Goal: Feedback & Contribution: Contribute content

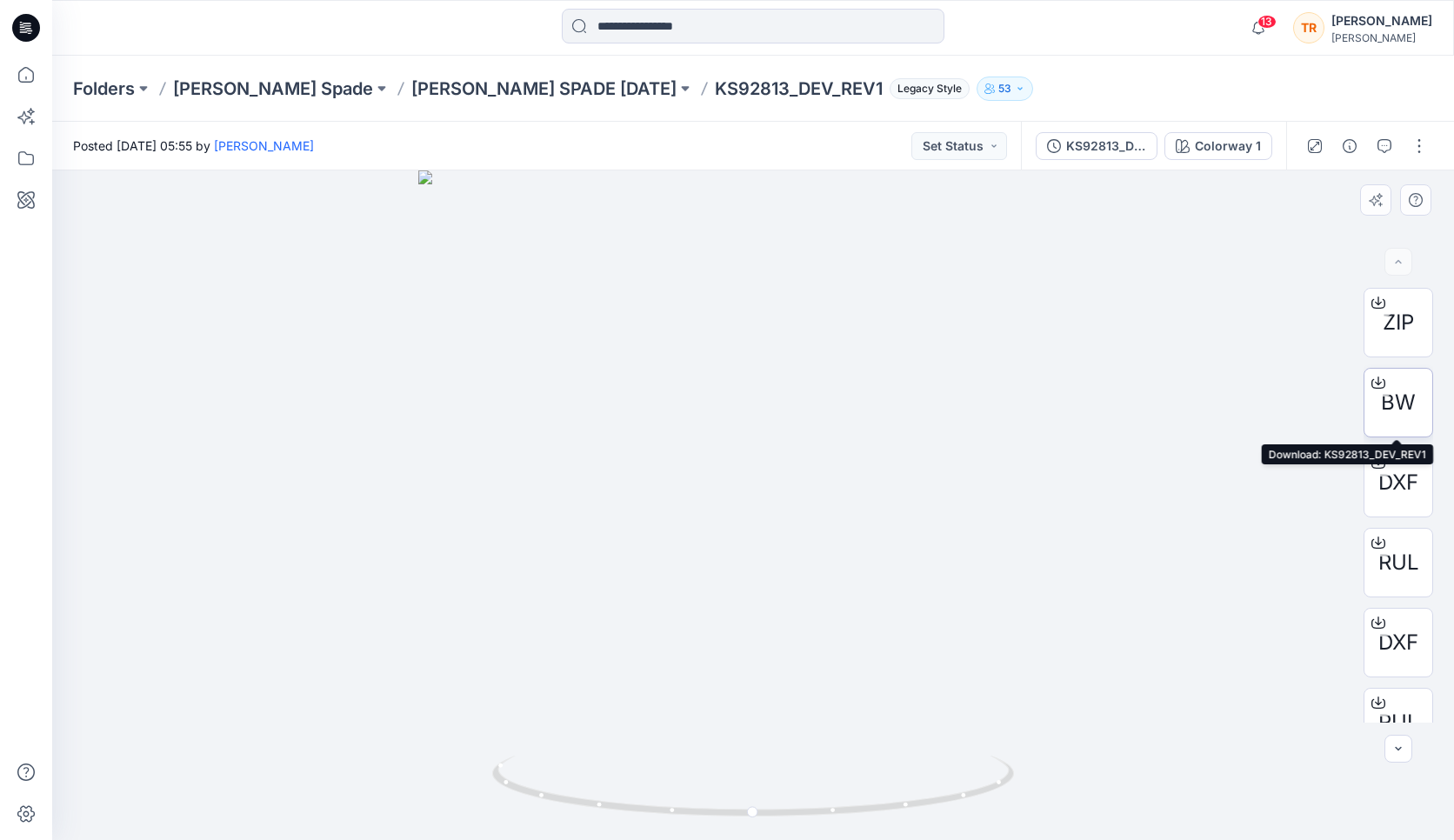
click at [1403, 404] on span "BW" at bounding box center [1399, 403] width 35 height 31
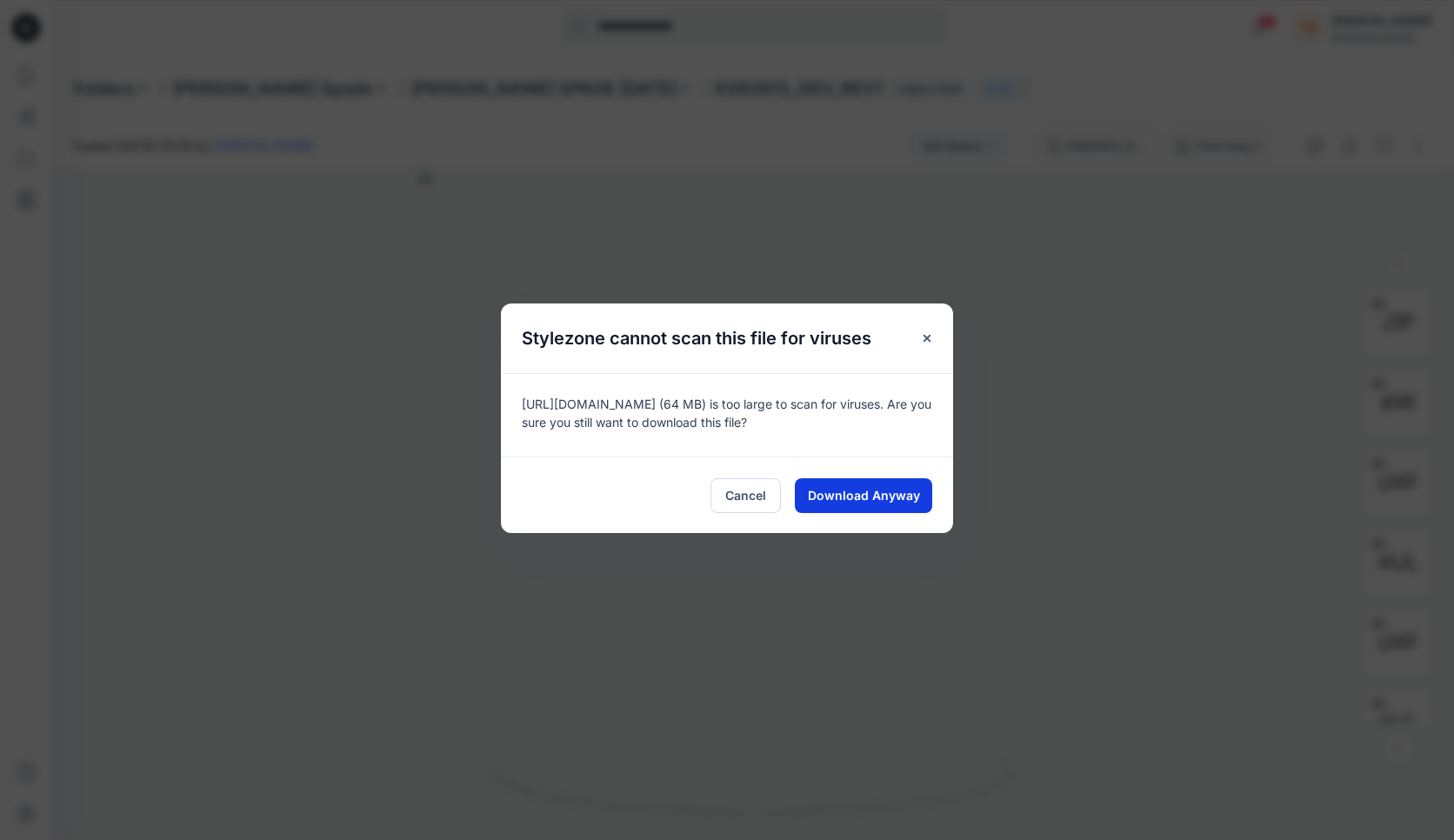
click at [855, 495] on span "Download Anyway" at bounding box center [864, 495] width 112 height 18
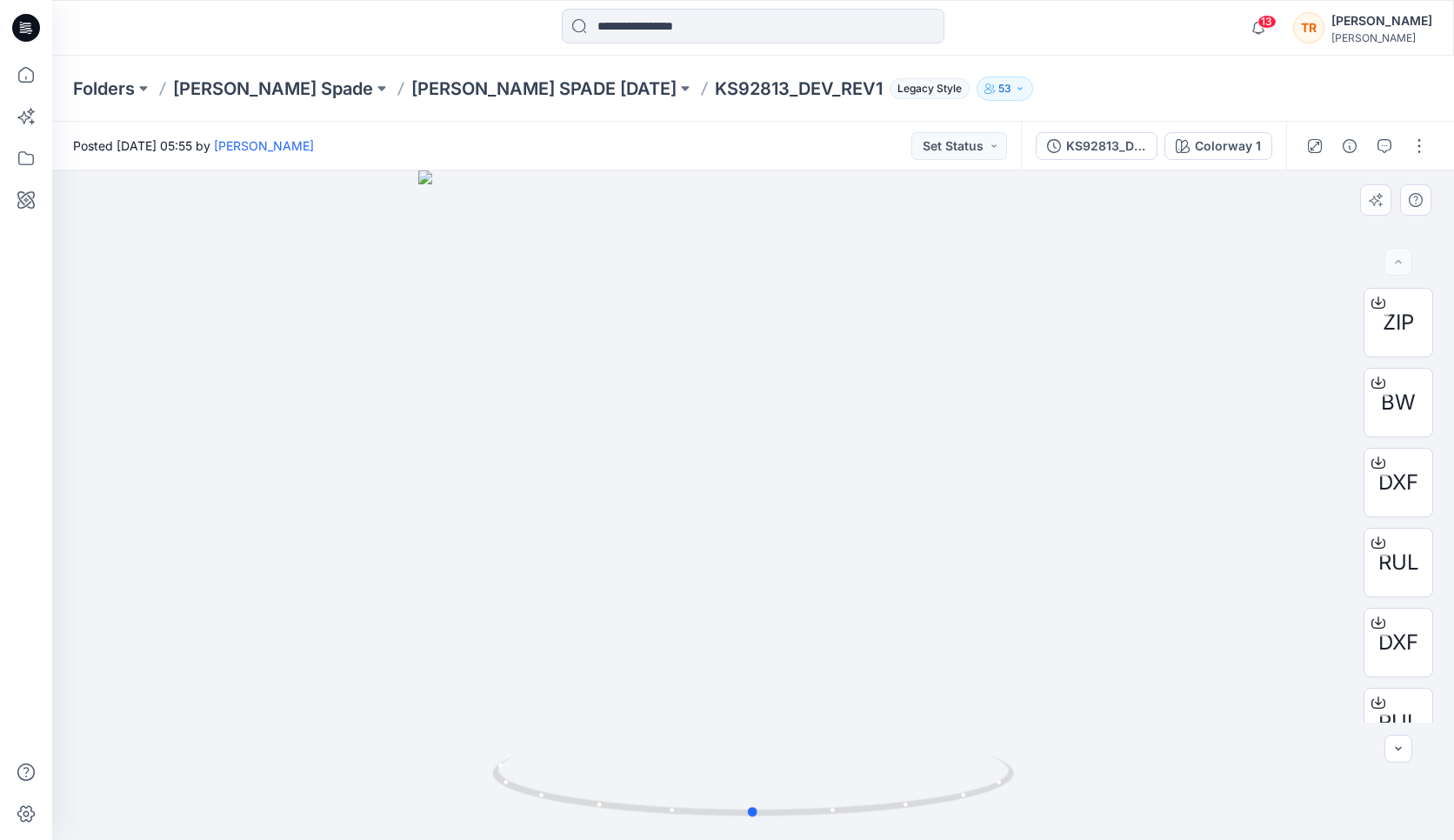
drag, startPoint x: 855, startPoint y: 495, endPoint x: 915, endPoint y: 309, distance: 195.4
click at [915, 309] on div at bounding box center [753, 505] width 1402 height 670
drag, startPoint x: 872, startPoint y: 18, endPoint x: 948, endPoint y: 410, distance: 399.3
click at [948, 410] on div at bounding box center [753, 505] width 1402 height 670
click at [1176, 504] on div at bounding box center [753, 505] width 1402 height 670
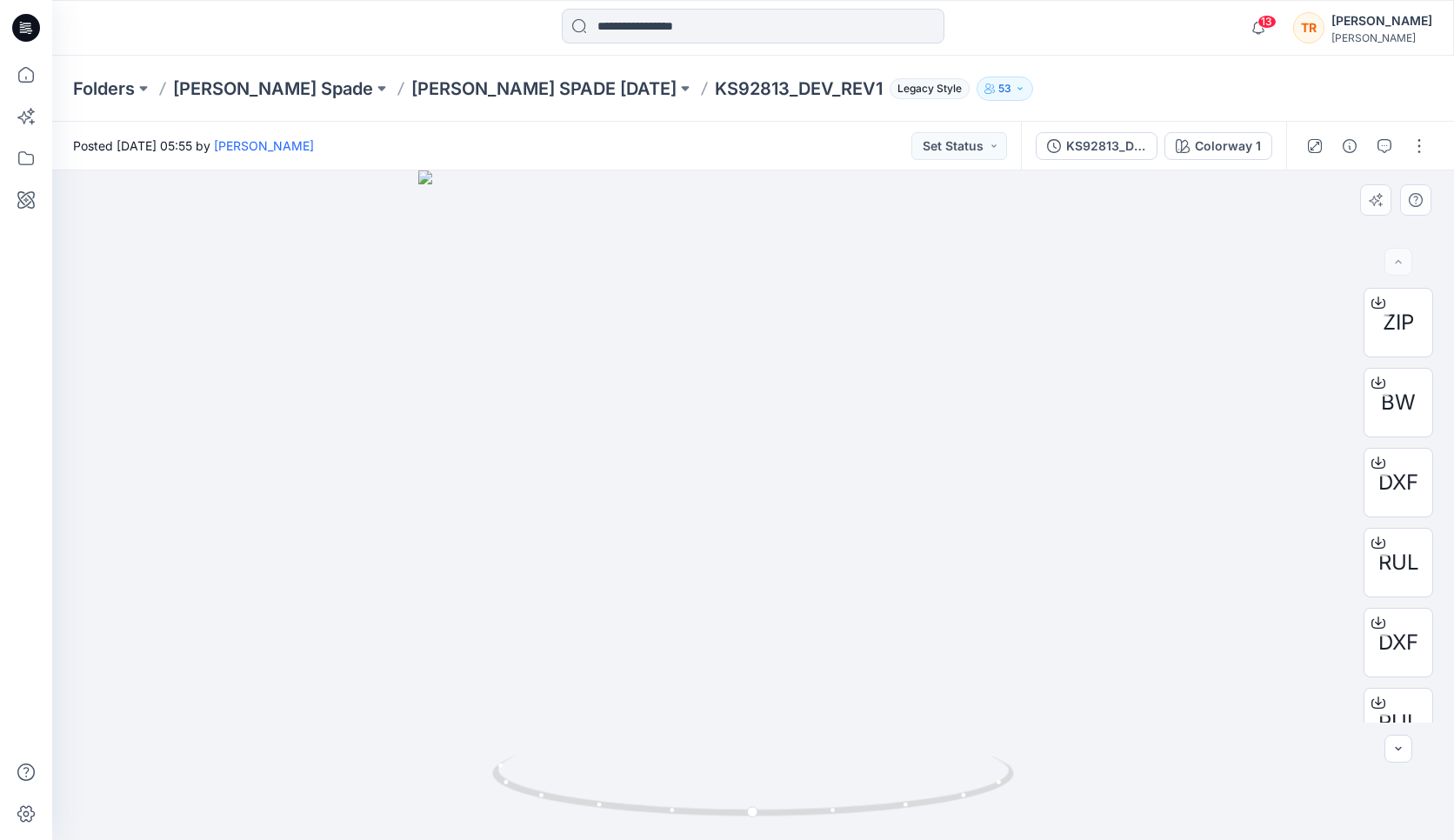
click at [1071, 342] on div at bounding box center [753, 505] width 1402 height 670
drag, startPoint x: 758, startPoint y: 386, endPoint x: 765, endPoint y: 424, distance: 38.6
click at [765, 424] on img at bounding box center [762, 155] width 2146 height 1368
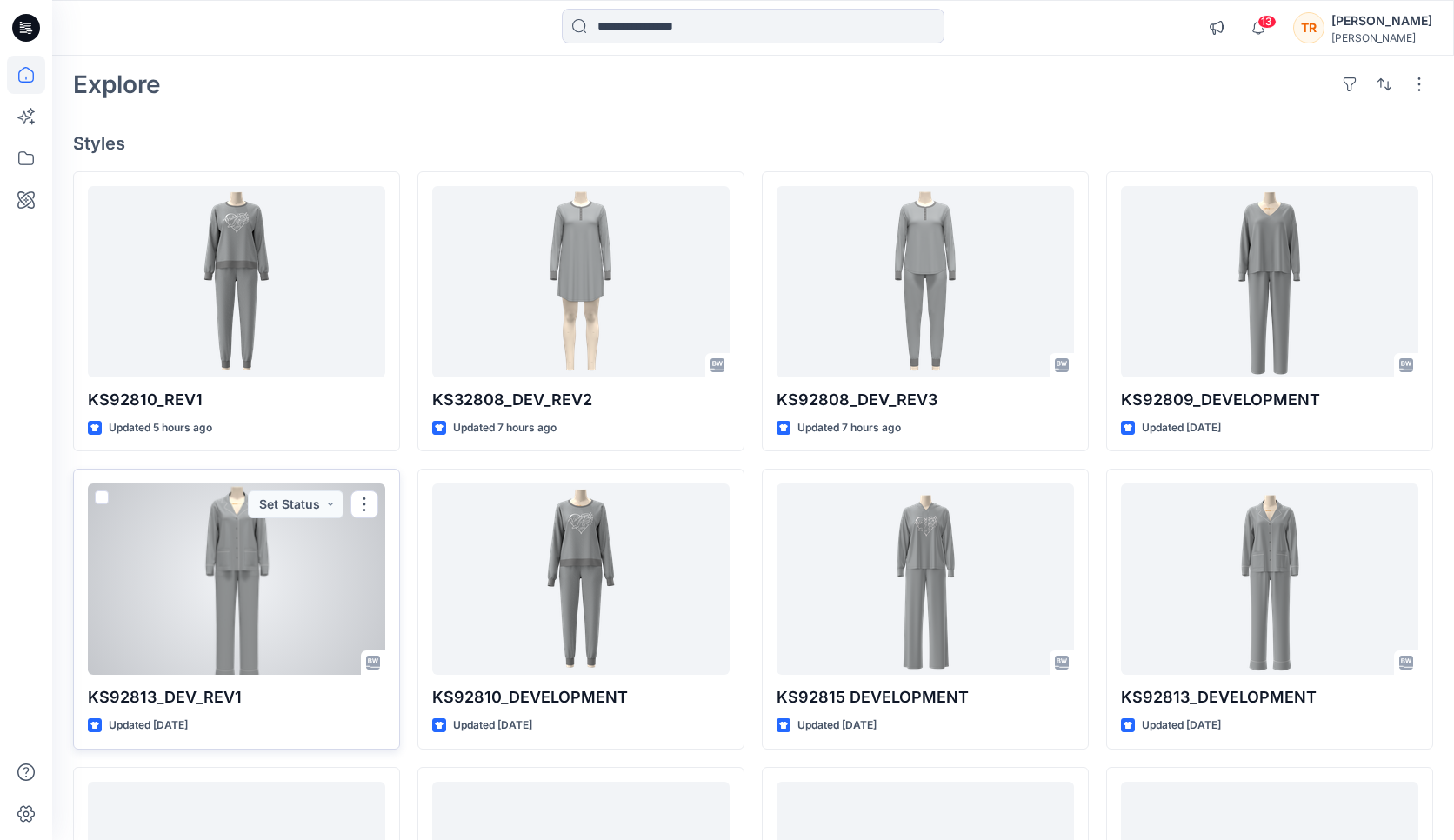
scroll to position [83, 0]
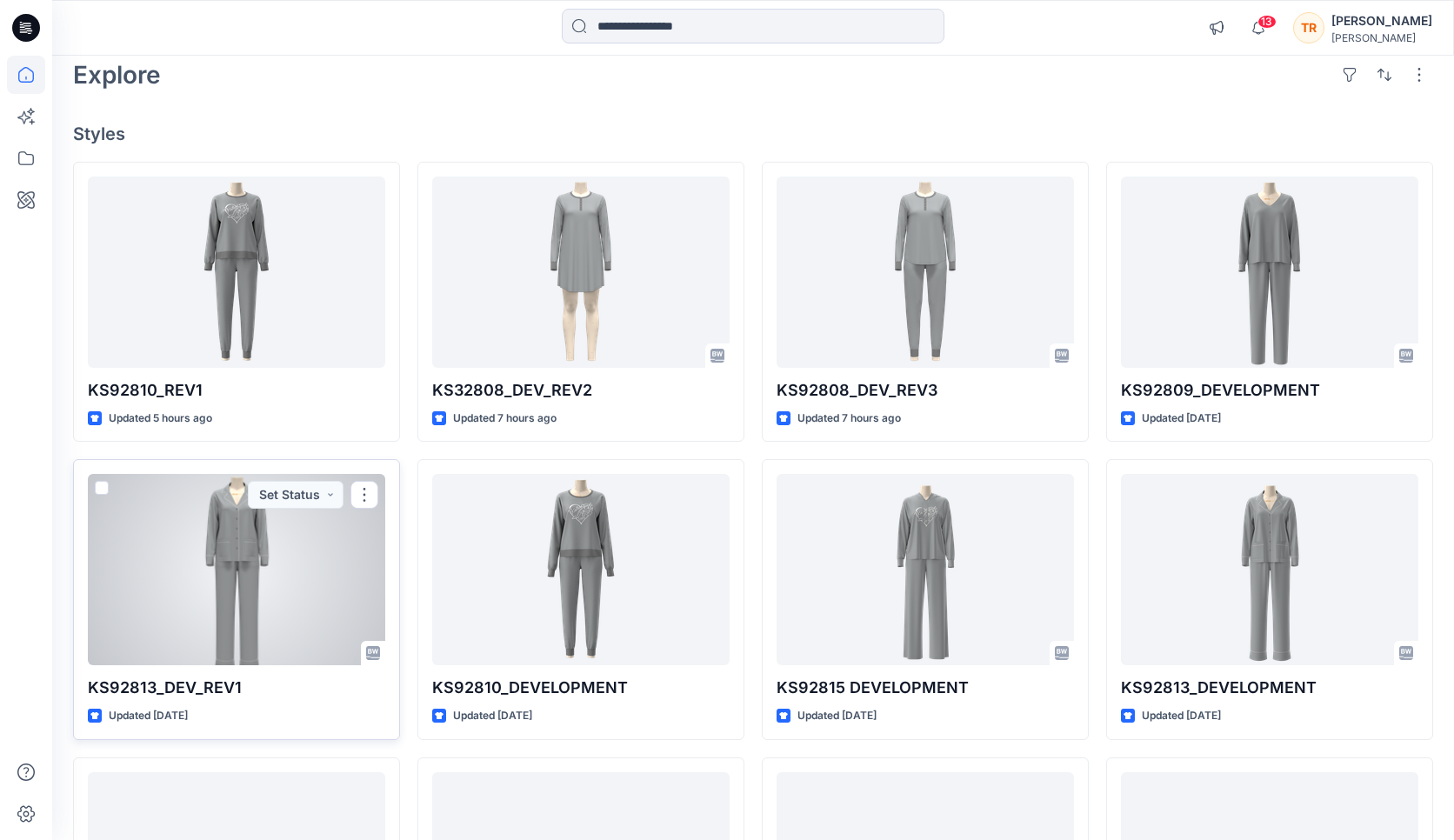
click at [228, 565] on div at bounding box center [236, 569] width 297 height 191
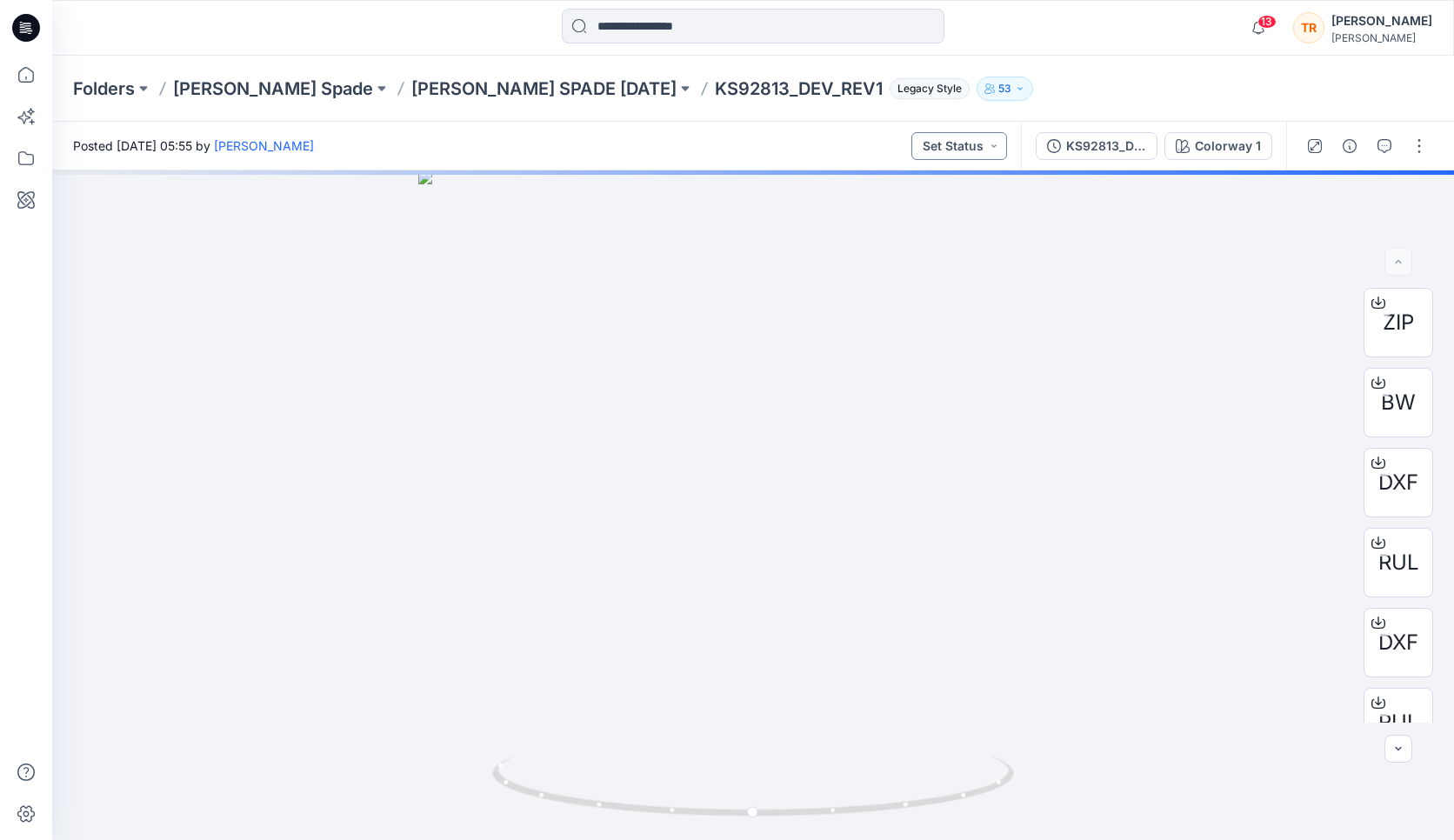
click at [985, 144] on button "Set Status" at bounding box center [958, 145] width 95 height 28
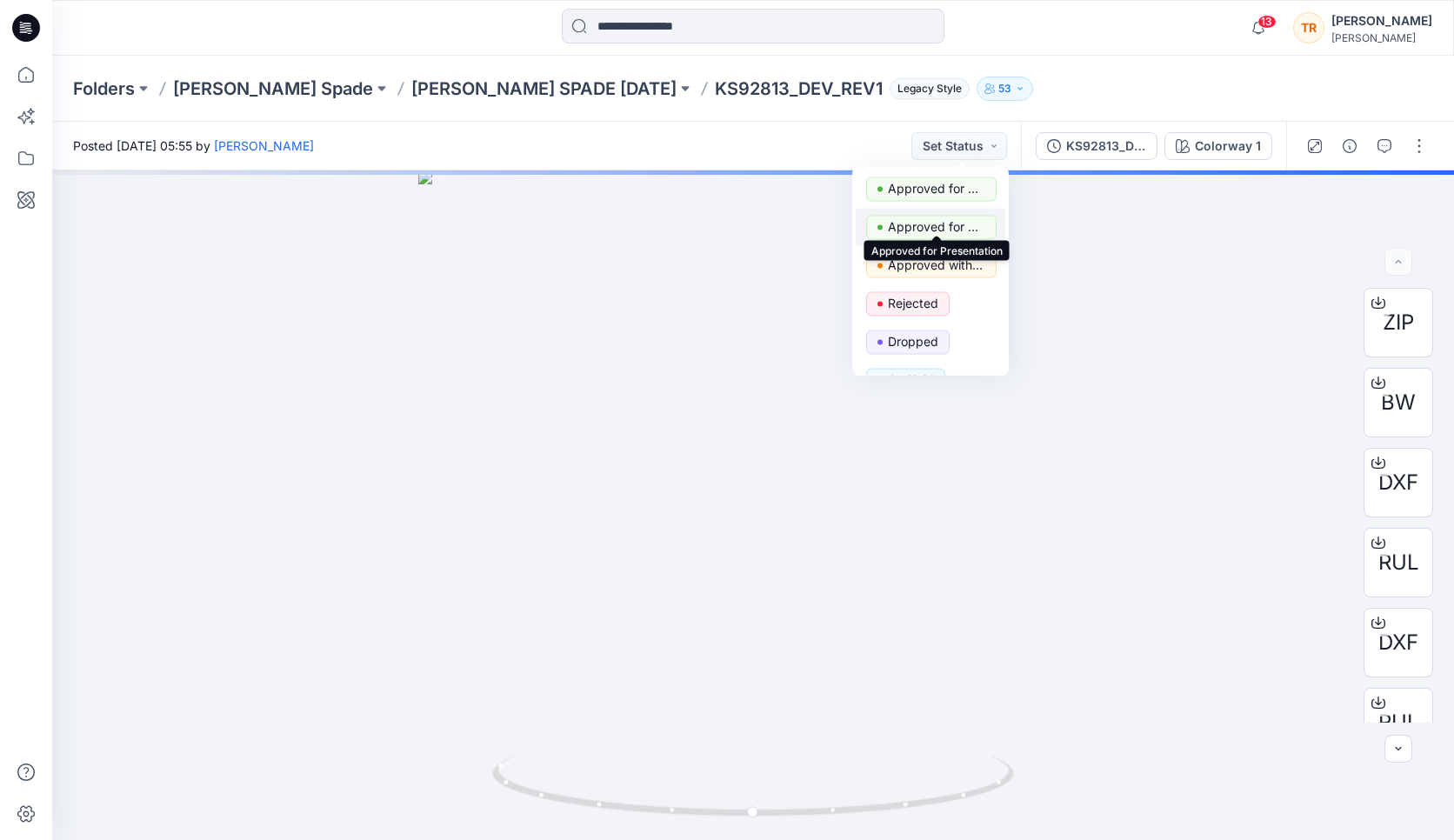
scroll to position [84, 0]
click at [918, 294] on p "Rejected" at bounding box center [913, 296] width 50 height 23
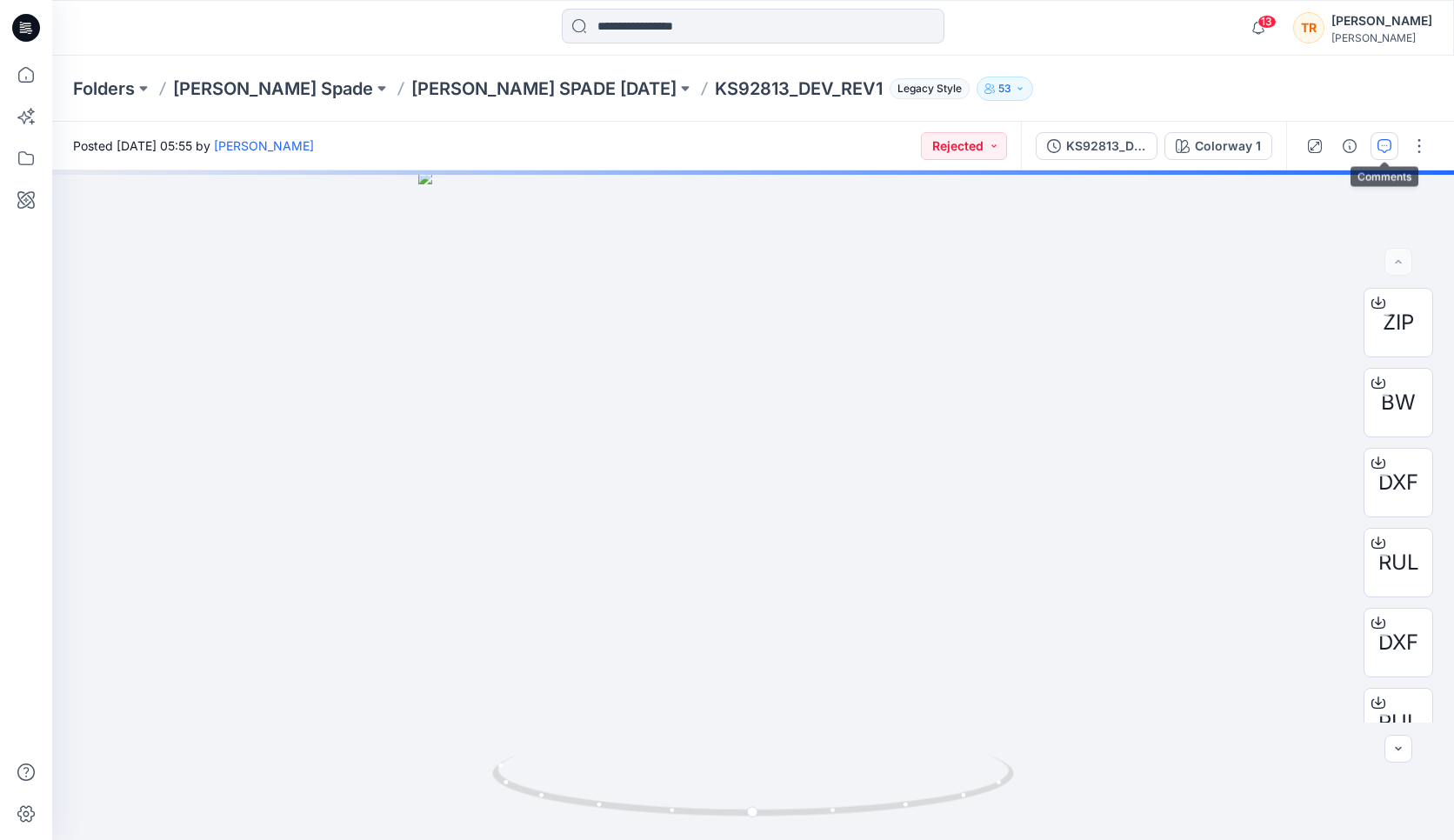
click at [1389, 154] on button "button" at bounding box center [1384, 145] width 28 height 28
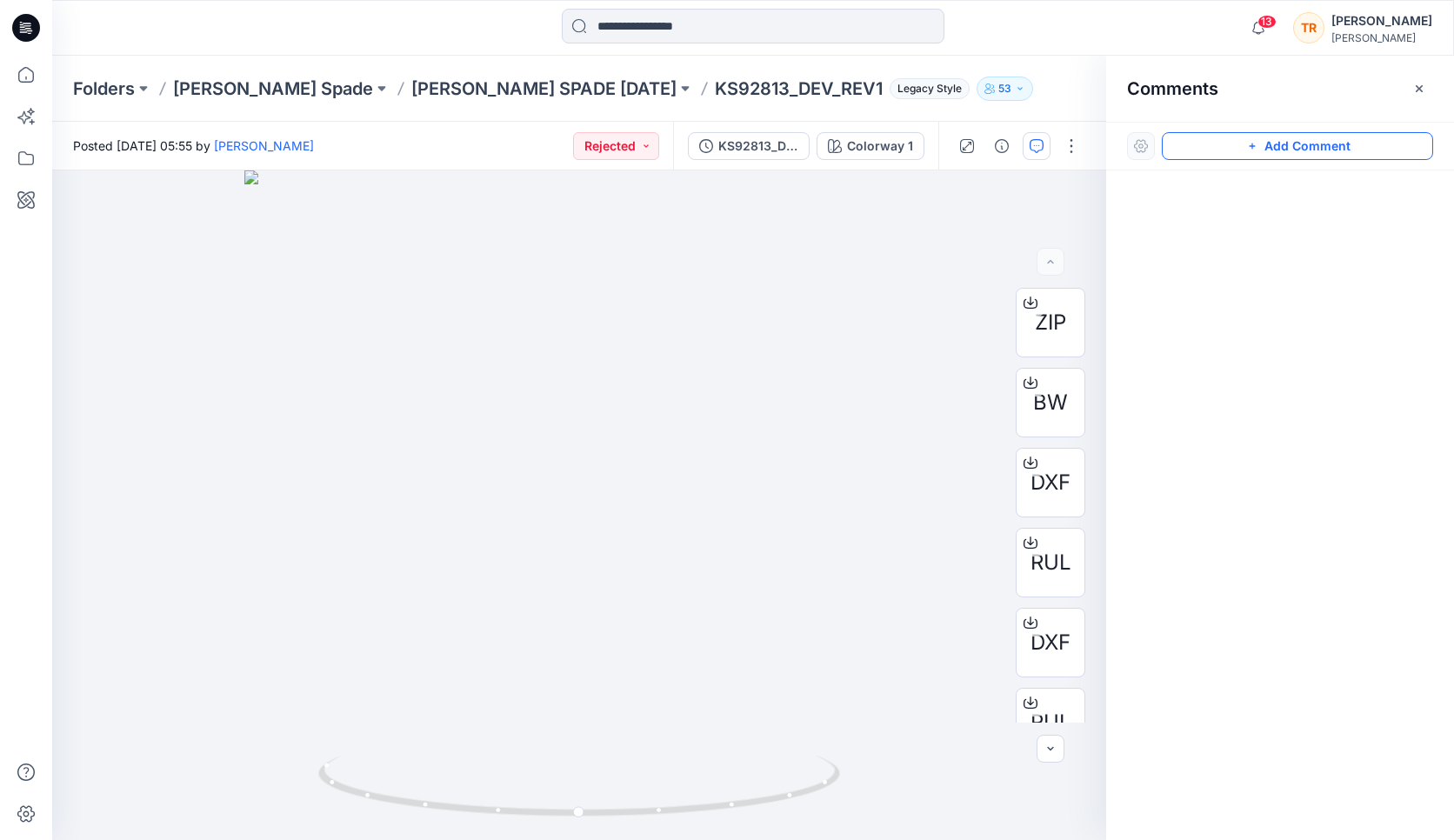
click at [1228, 145] on button "Add Comment" at bounding box center [1298, 145] width 271 height 28
click at [600, 471] on div "1" at bounding box center [578, 505] width 1054 height 670
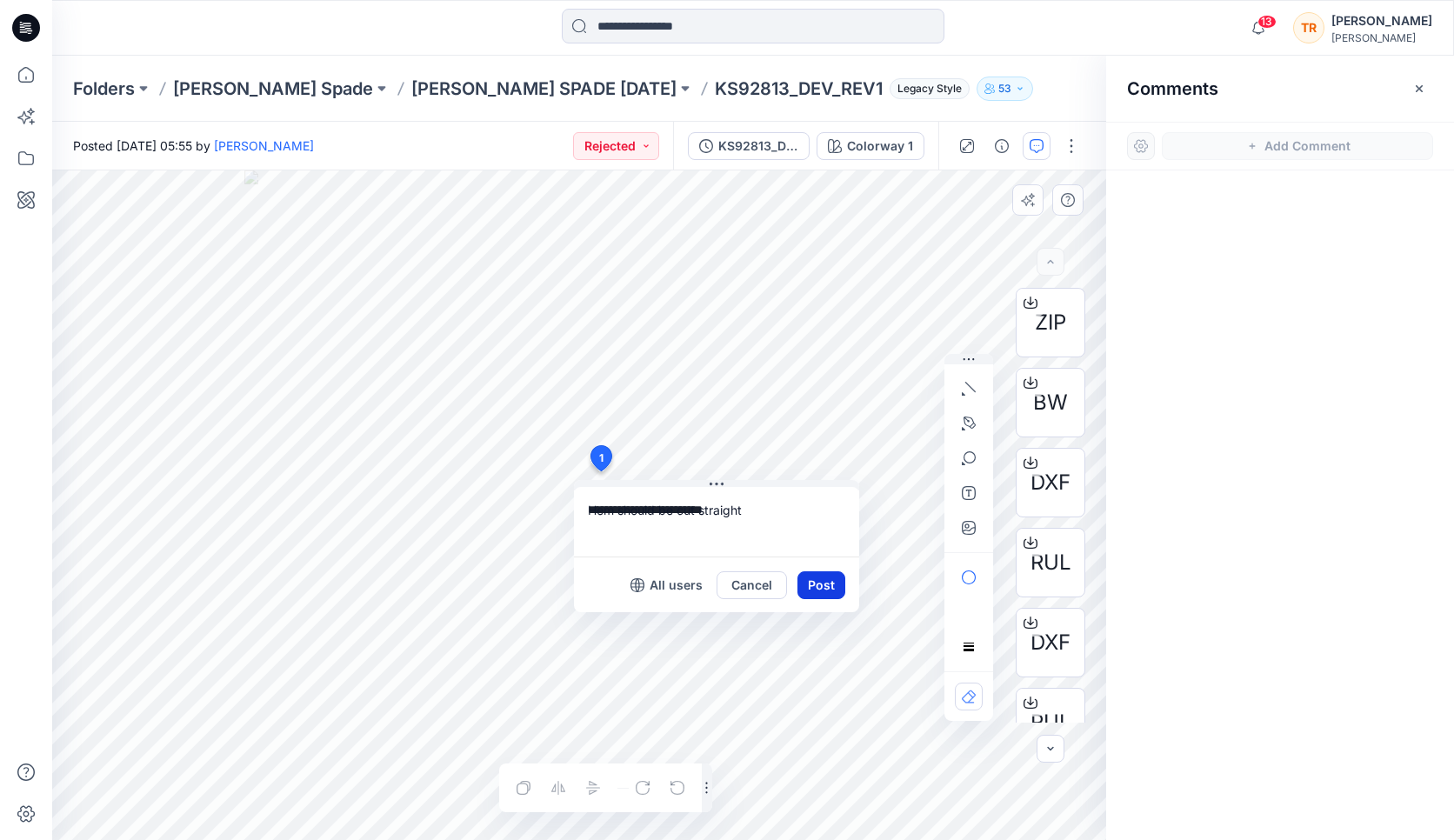
type textarea "**********"
click at [826, 585] on button "Post" at bounding box center [821, 585] width 48 height 28
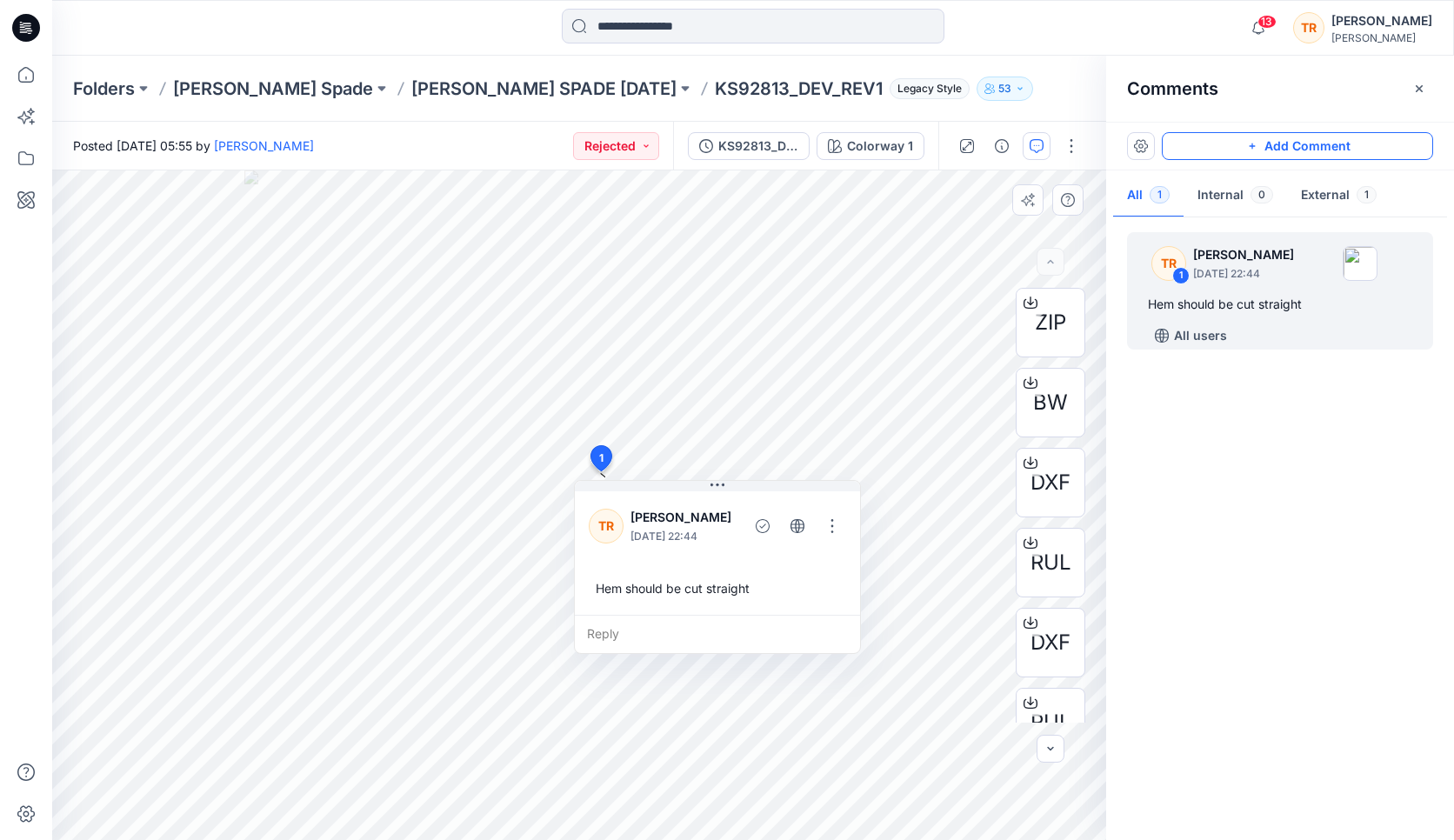
click at [1265, 144] on button "Add Comment" at bounding box center [1298, 145] width 271 height 28
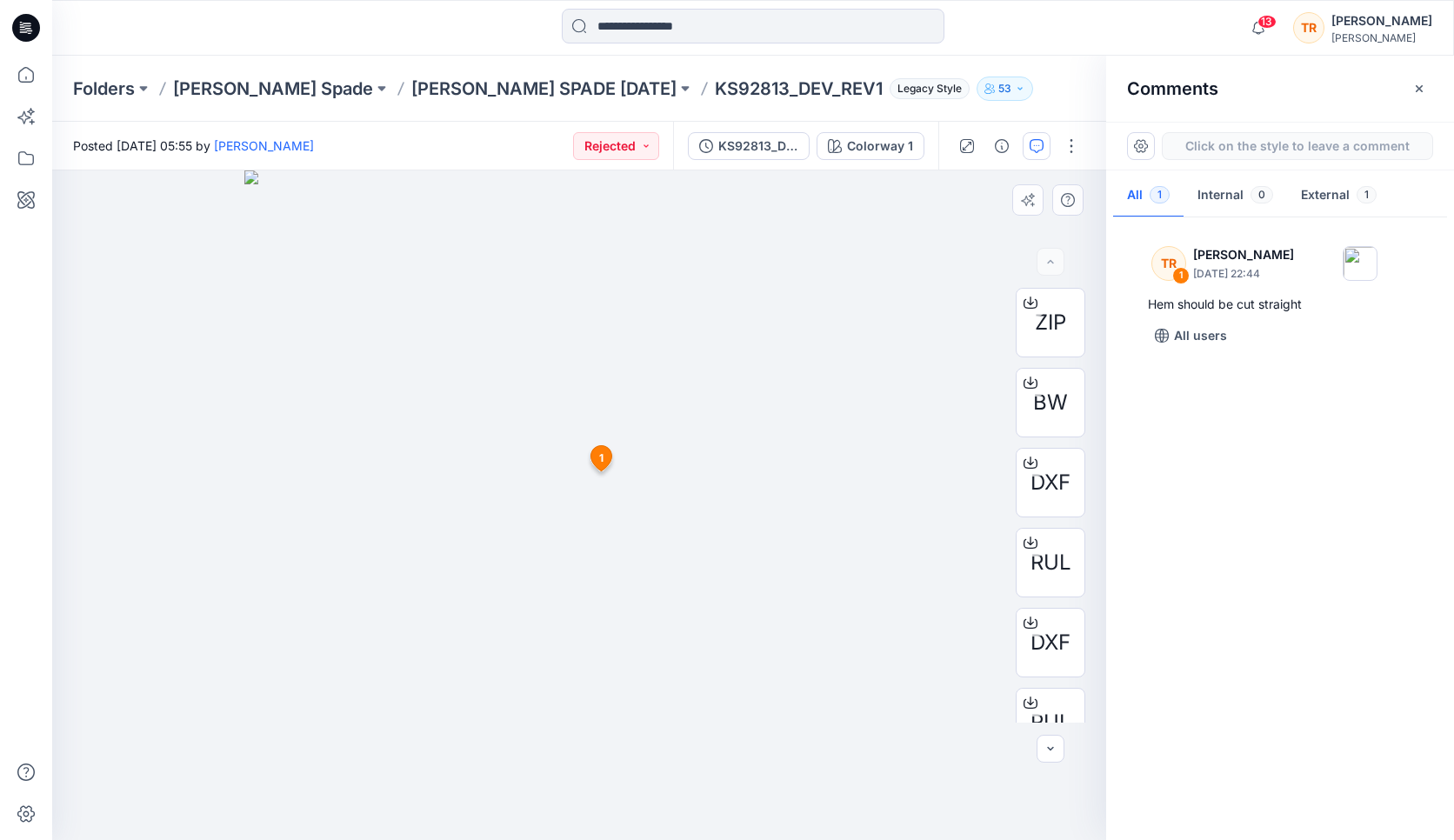
click at [647, 224] on div "2 1 TR Taylor Roberson September 25, 2025 22:44 Hem should be cut straight Reply" at bounding box center [578, 505] width 1054 height 670
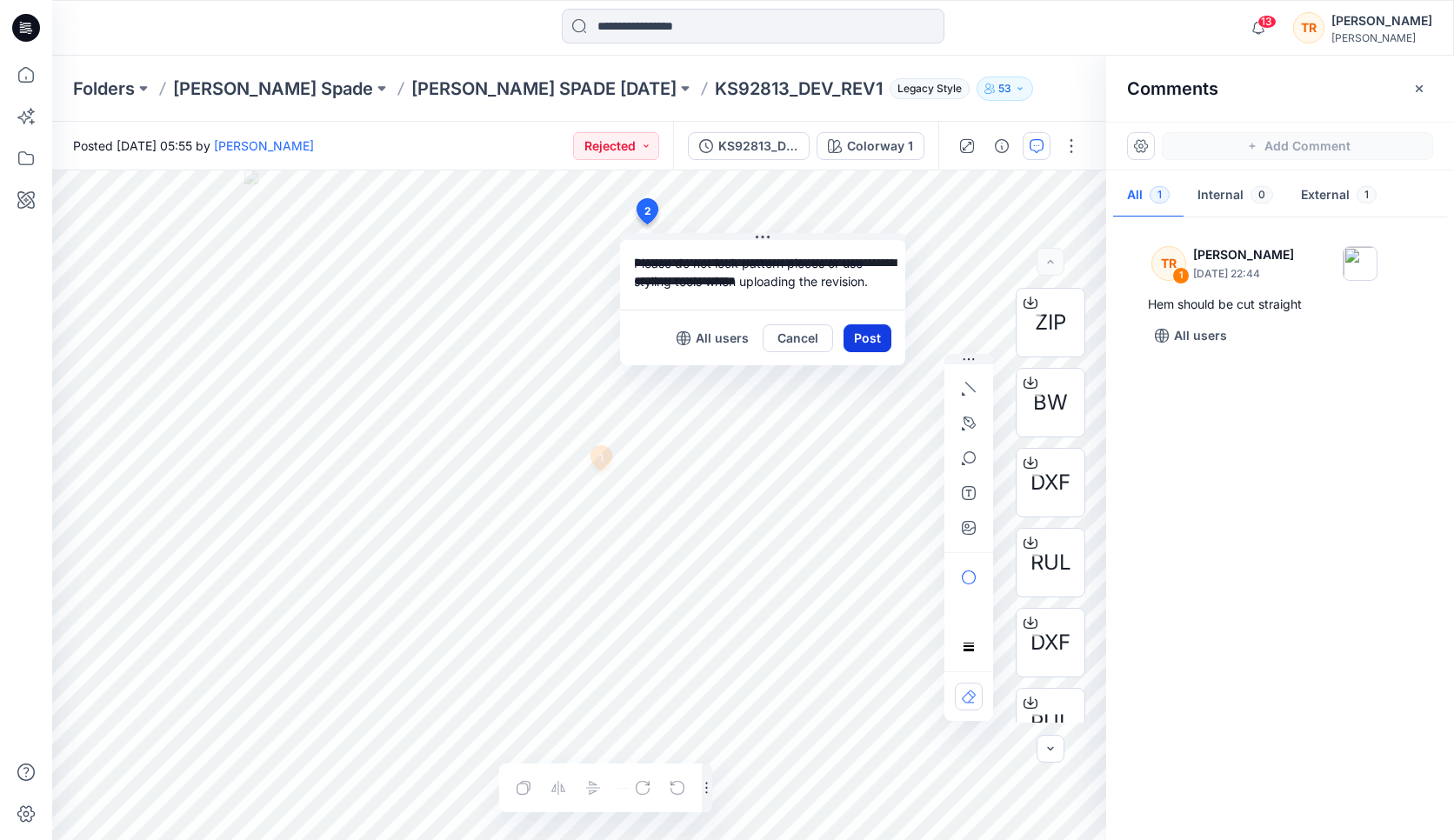
type textarea "**********"
click at [870, 331] on button "Post" at bounding box center [867, 338] width 48 height 28
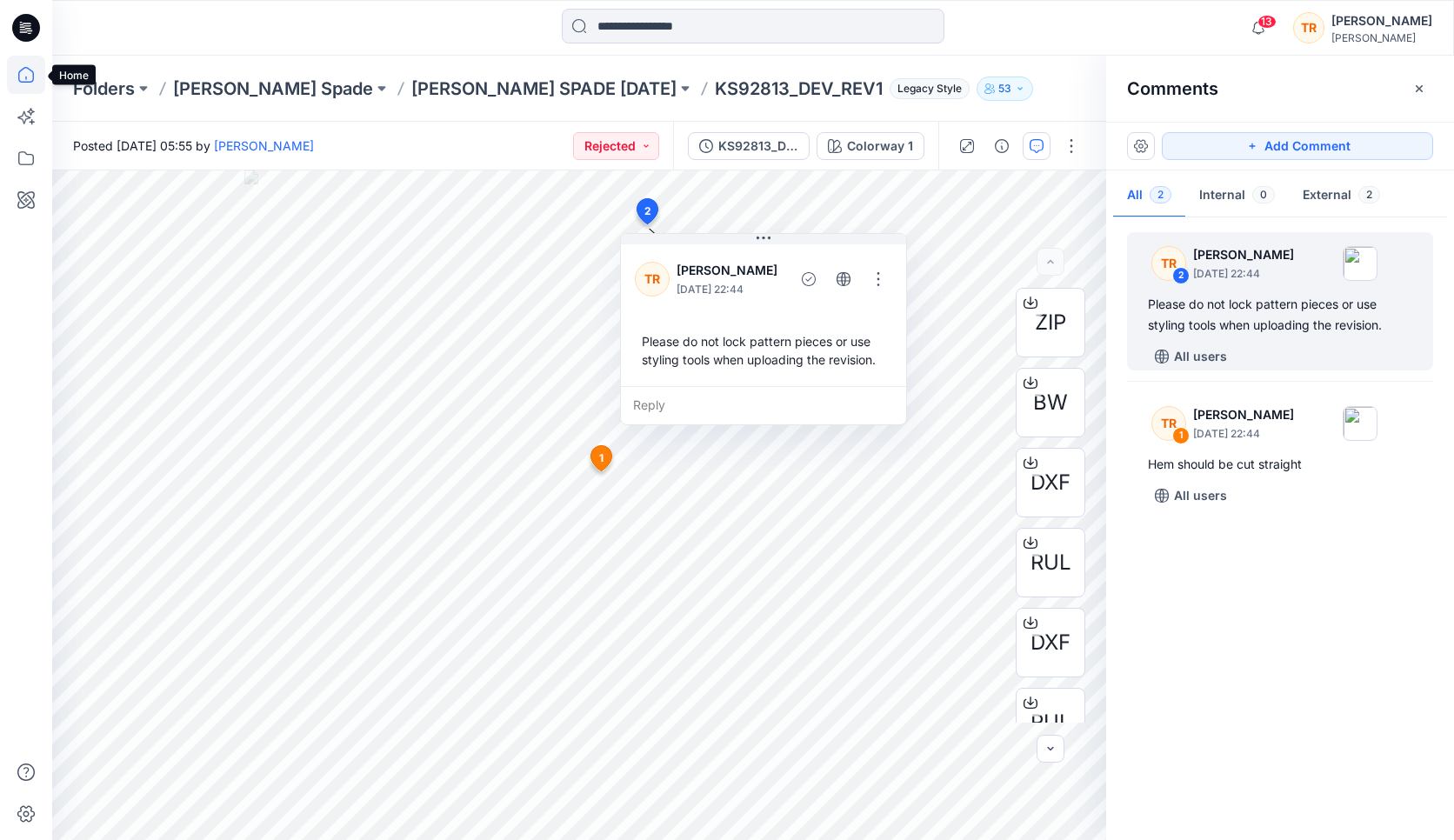
click at [24, 77] on icon at bounding box center [26, 75] width 38 height 38
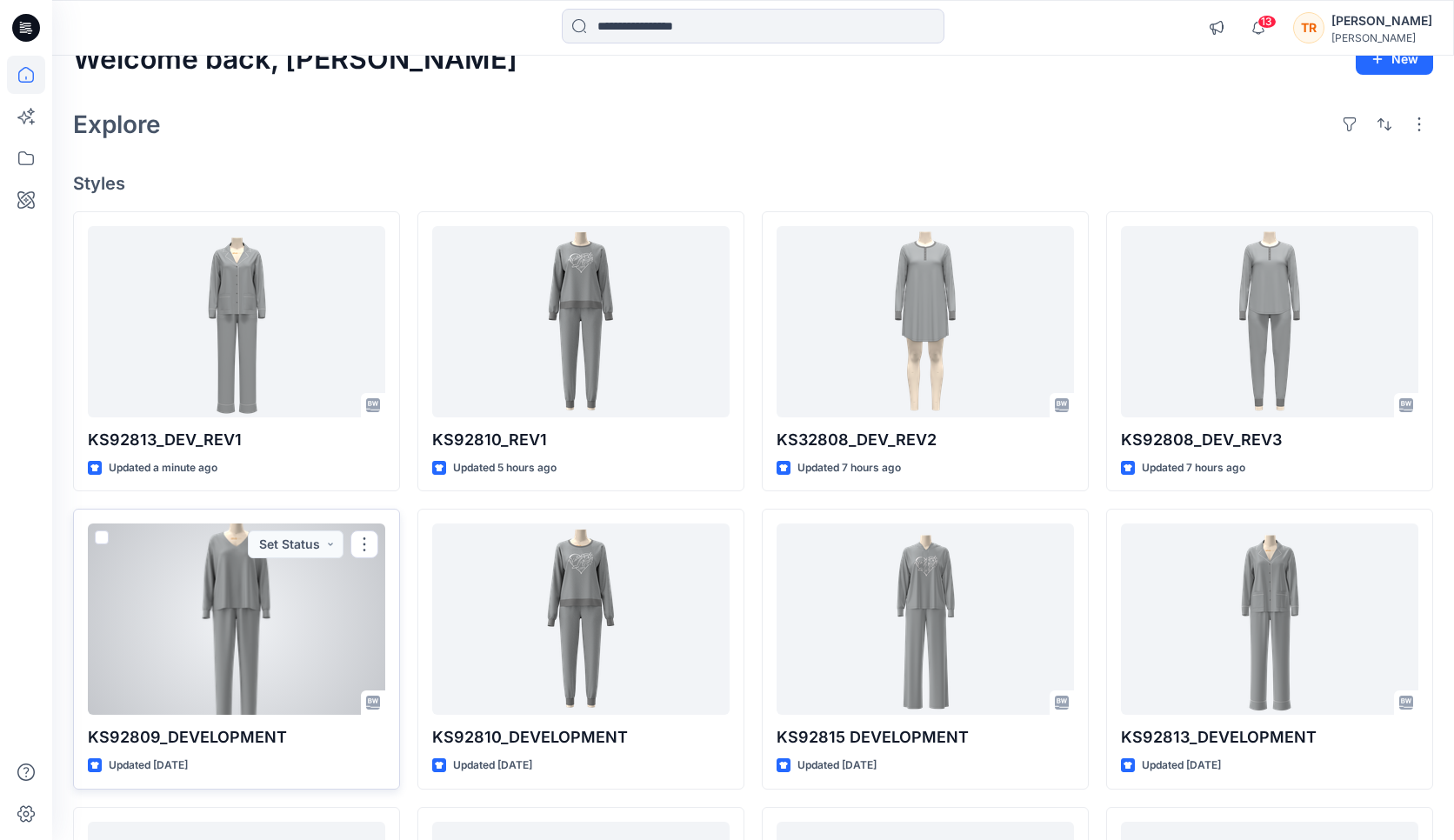
scroll to position [43, 0]
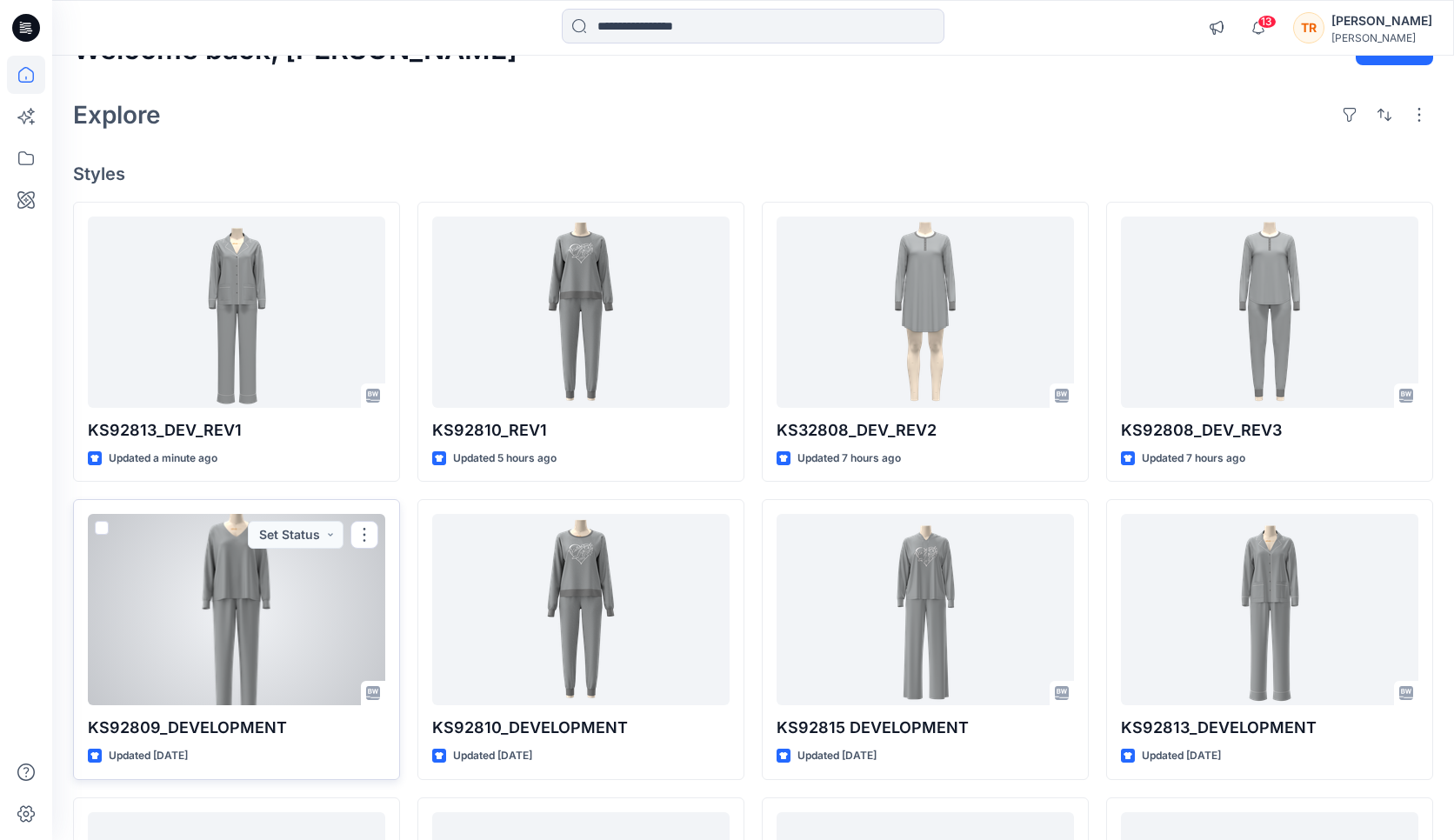
click at [269, 638] on div at bounding box center [236, 609] width 297 height 191
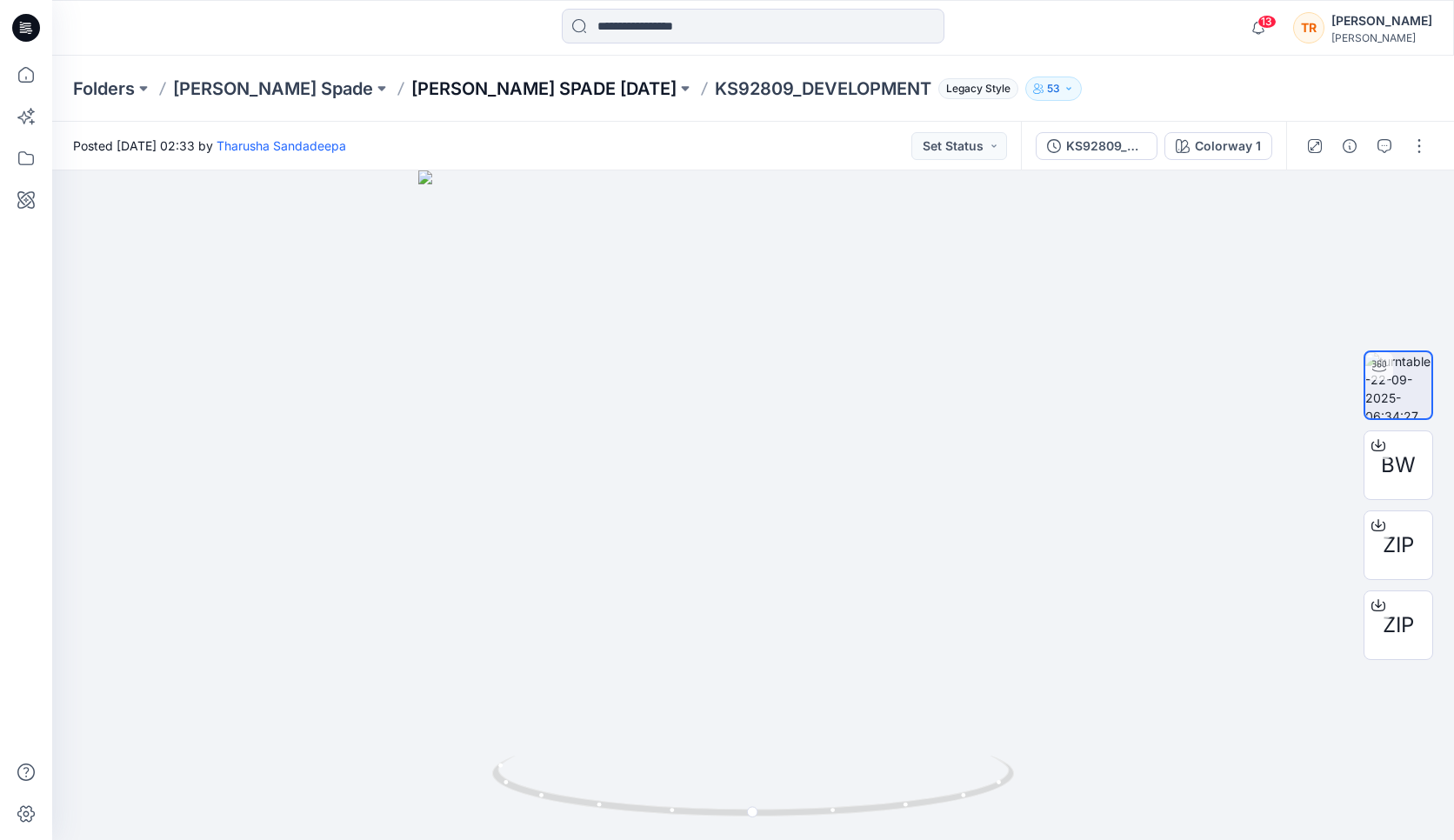
click at [441, 84] on p "[PERSON_NAME] SPADE [DATE]" at bounding box center [544, 88] width 266 height 25
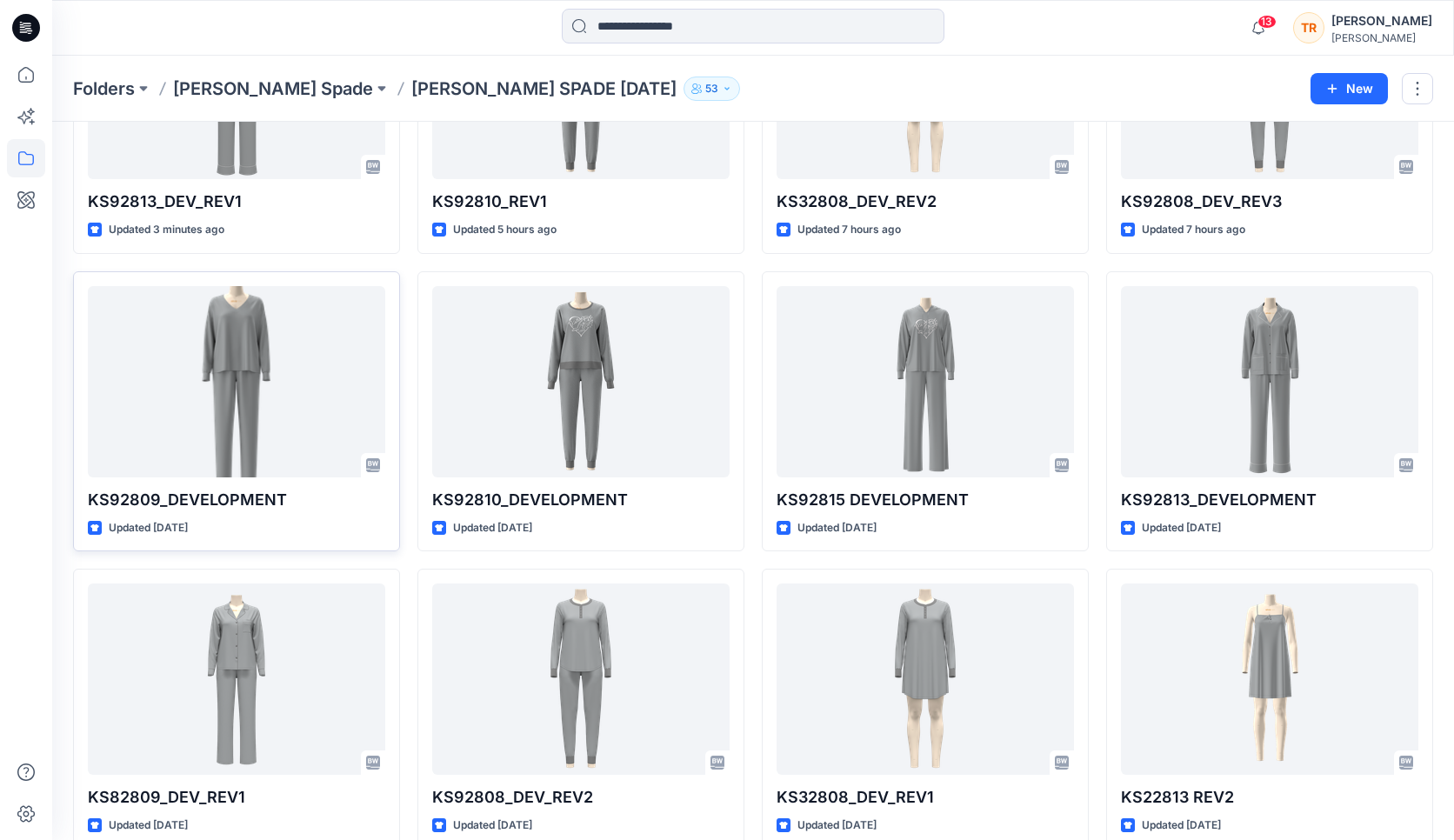
scroll to position [223, 0]
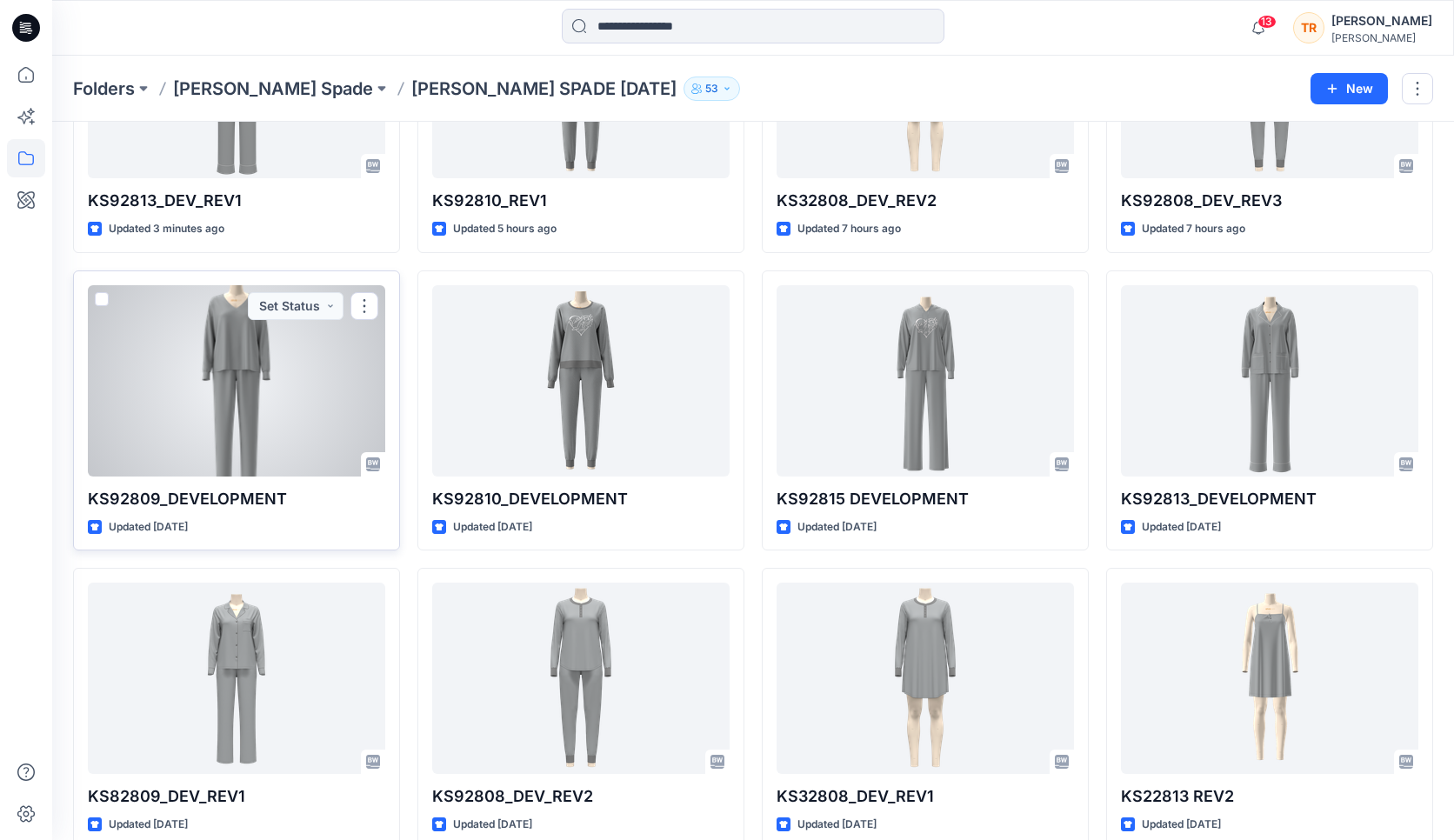
click at [175, 390] on div at bounding box center [236, 381] width 297 height 191
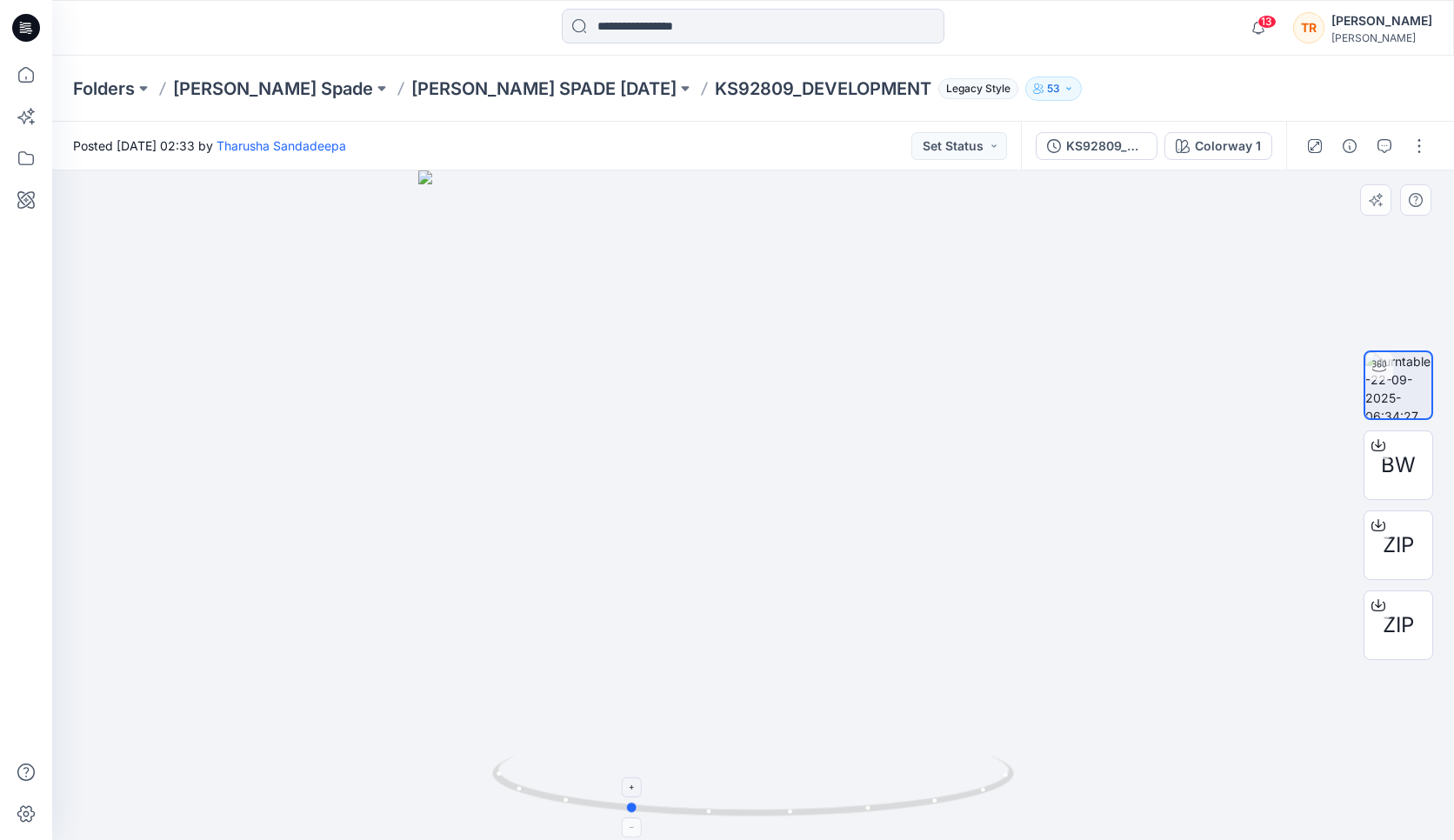
drag, startPoint x: 1006, startPoint y: 776, endPoint x: 880, endPoint y: 790, distance: 126.8
click at [880, 790] on icon at bounding box center [755, 788] width 526 height 65
drag, startPoint x: 890, startPoint y: 795, endPoint x: 1022, endPoint y: 742, distance: 142.2
click at [1022, 742] on div at bounding box center [753, 505] width 1402 height 670
drag, startPoint x: 1005, startPoint y: 753, endPoint x: 1003, endPoint y: 730, distance: 23.1
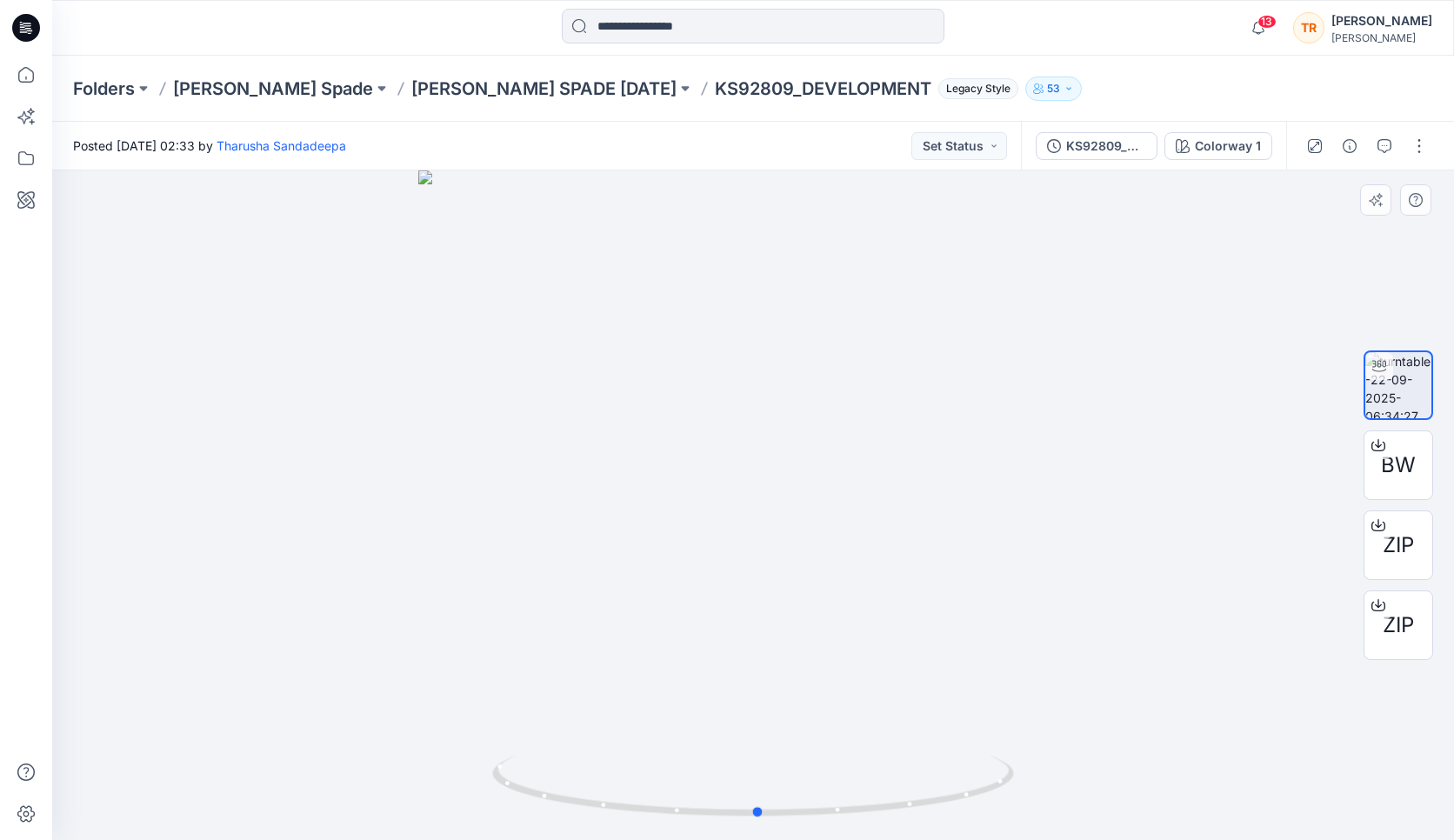
click at [1003, 730] on div at bounding box center [753, 505] width 1402 height 670
drag, startPoint x: 984, startPoint y: 765, endPoint x: 896, endPoint y: 749, distance: 89.4
click at [895, 750] on div at bounding box center [753, 505] width 1402 height 670
click at [1389, 455] on div at bounding box center [1379, 445] width 28 height 28
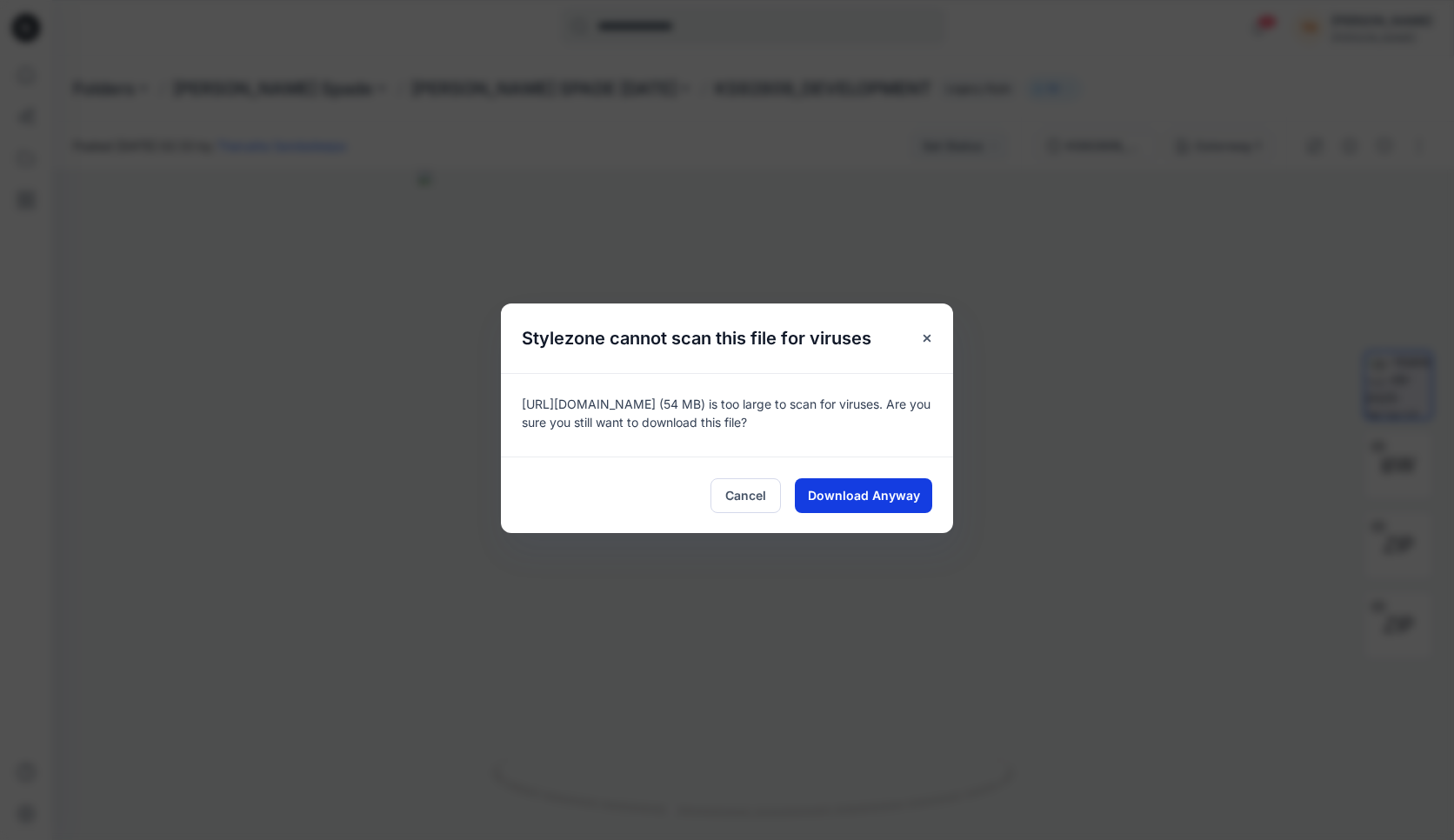
click at [875, 495] on span "Download Anyway" at bounding box center [864, 495] width 112 height 18
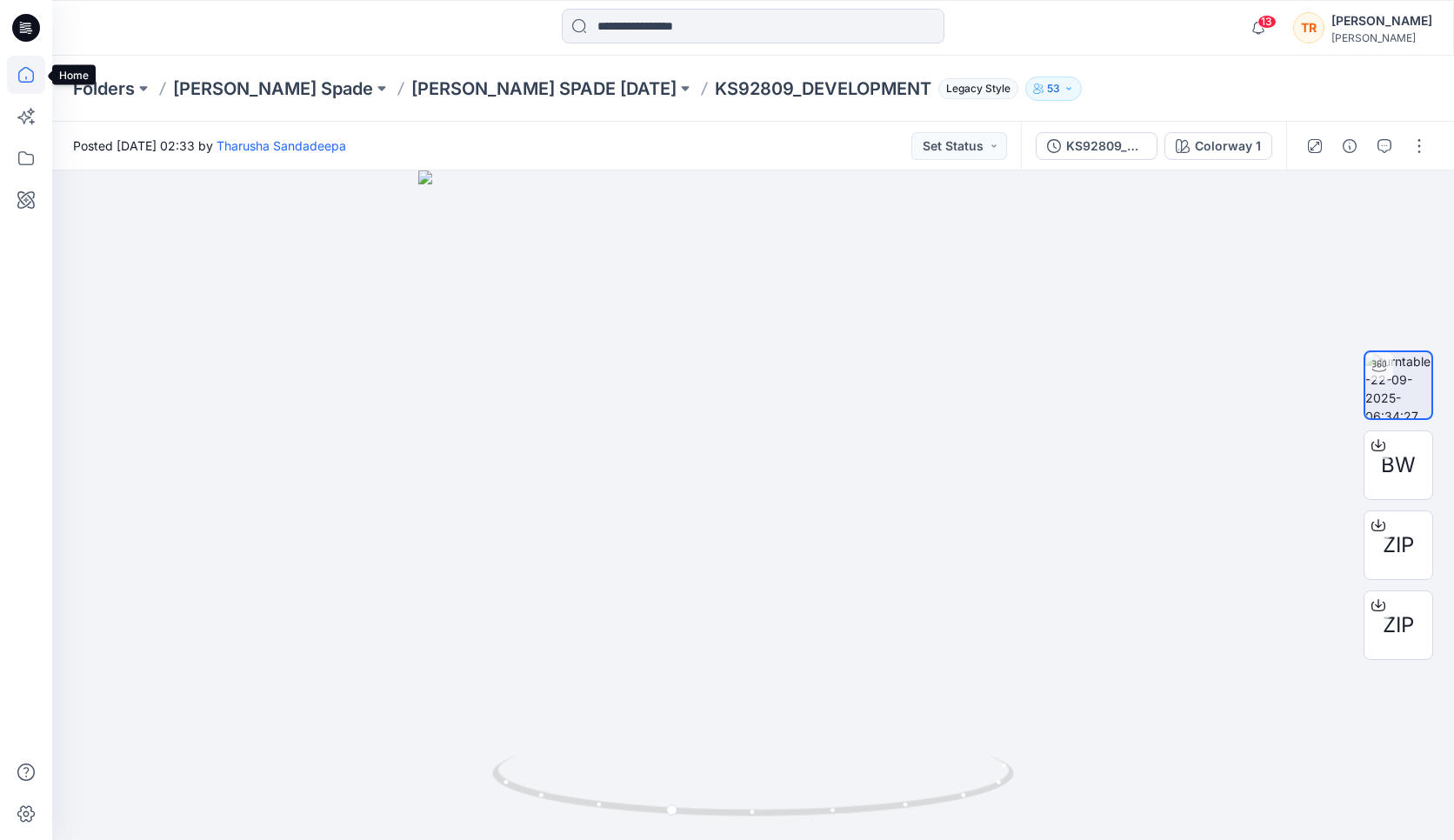
click at [31, 70] on icon at bounding box center [25, 75] width 15 height 15
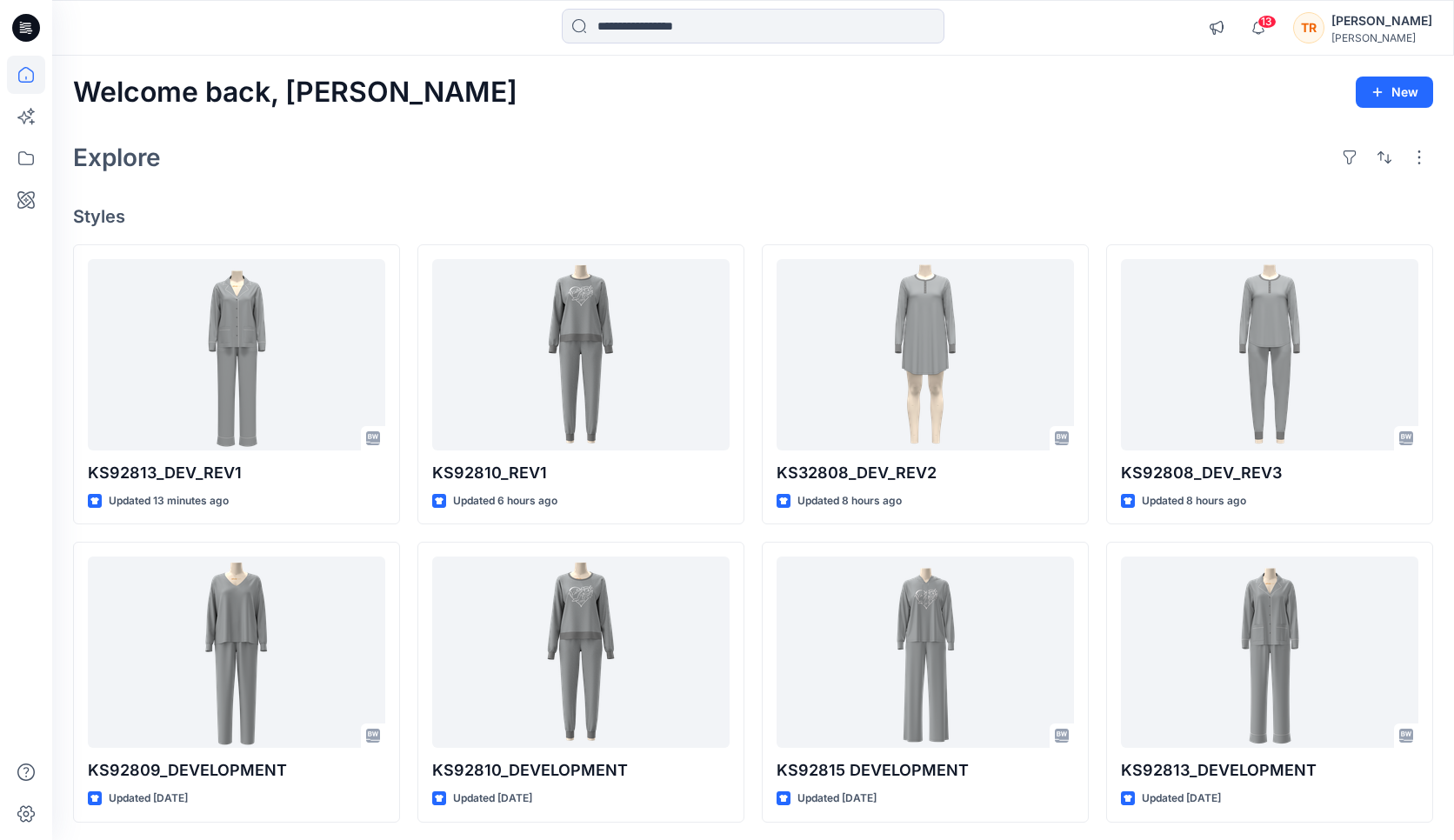
click at [869, 187] on div "Welcome back, Taylor New Explore Styles KS92813_DEV_REV1 Updated 13 minutes ago…" at bounding box center [753, 629] width 1402 height 1148
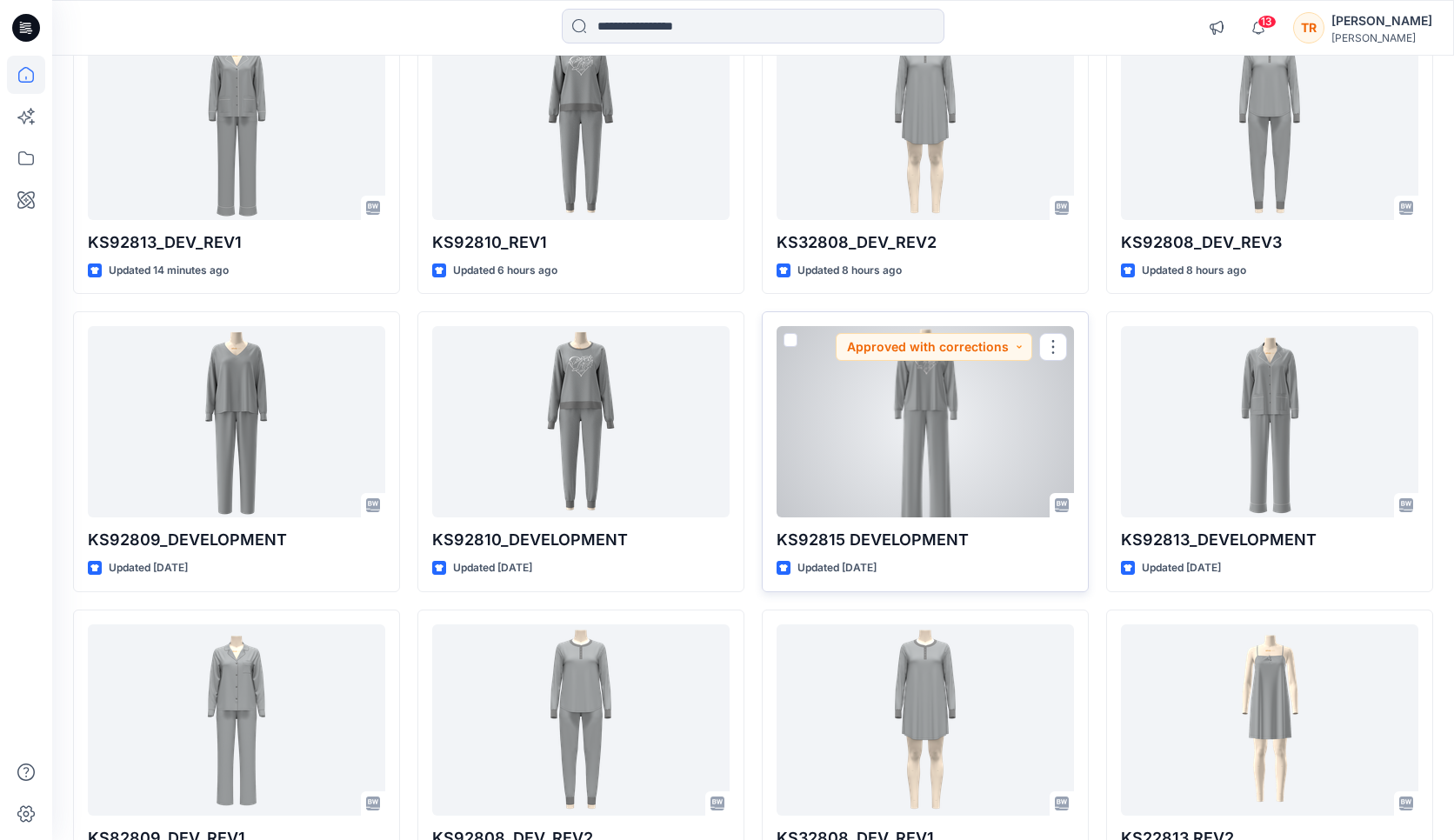
scroll to position [252, 0]
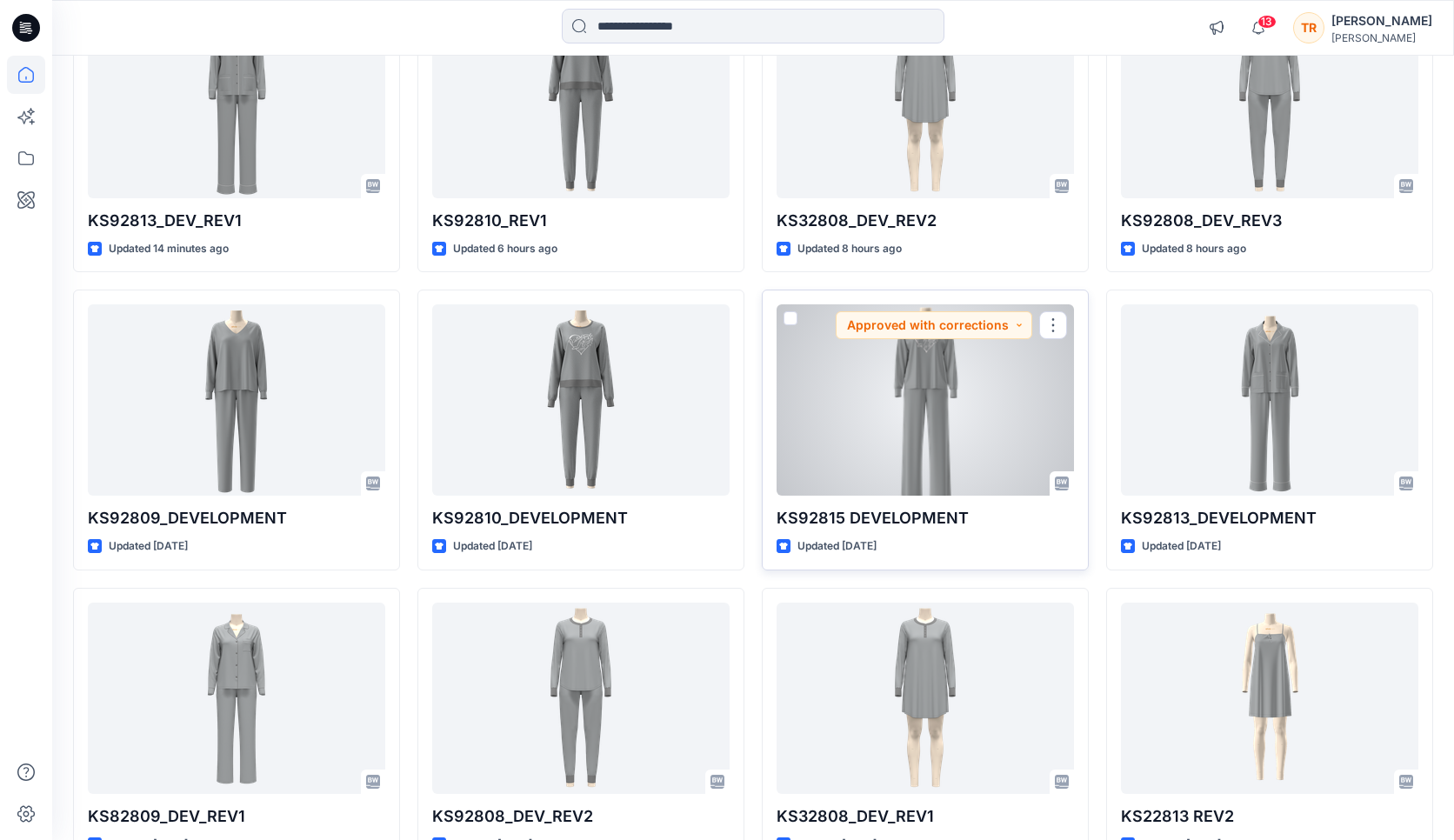
click at [981, 442] on div at bounding box center [925, 400] width 297 height 191
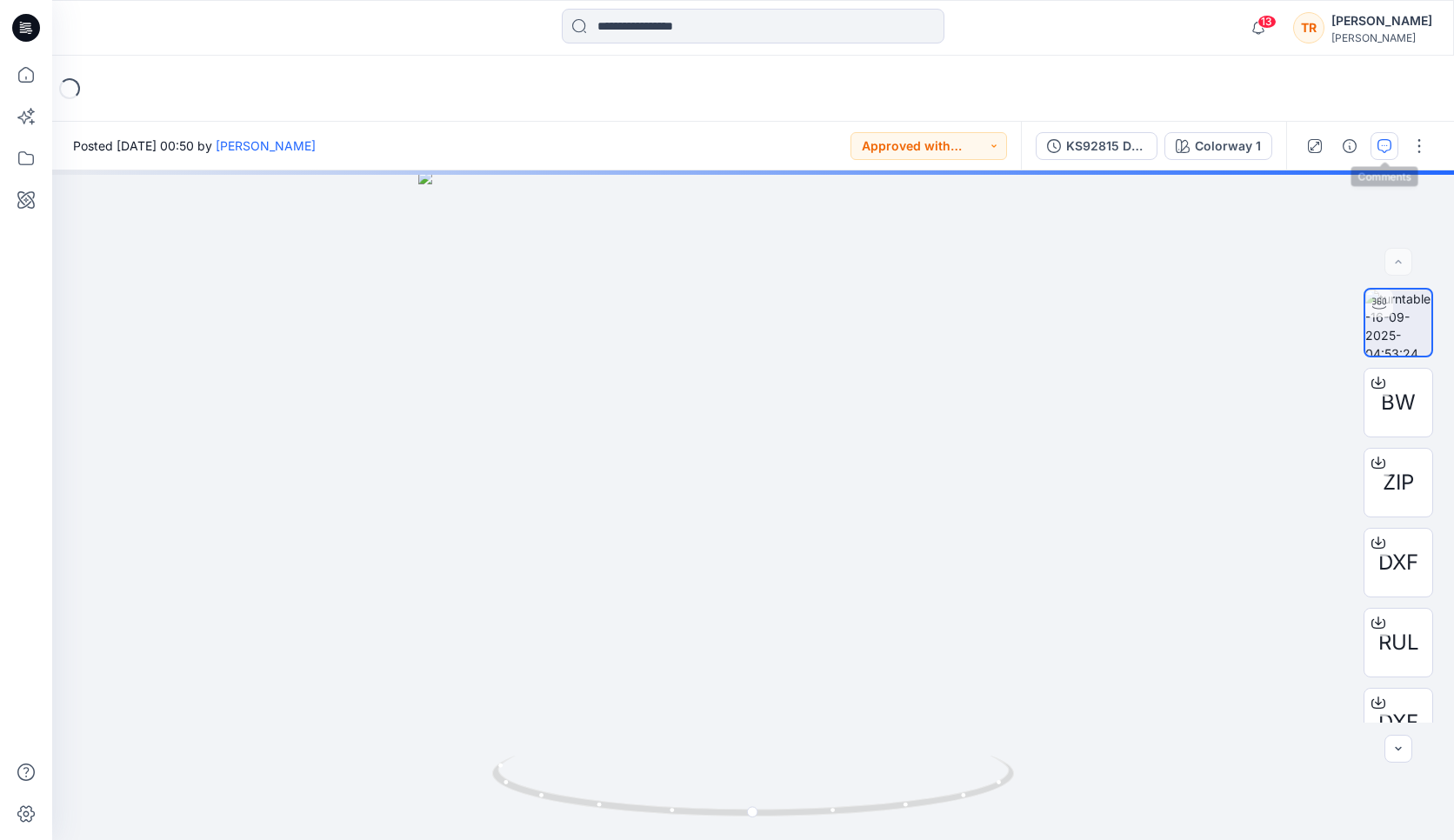
click at [1380, 139] on icon "button" at bounding box center [1384, 145] width 14 height 14
